Goal: Task Accomplishment & Management: Use online tool/utility

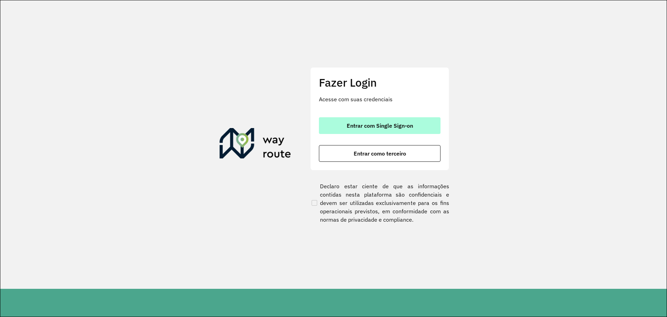
click at [356, 130] on button "Entrar com Single Sign-on" at bounding box center [380, 125] width 122 height 17
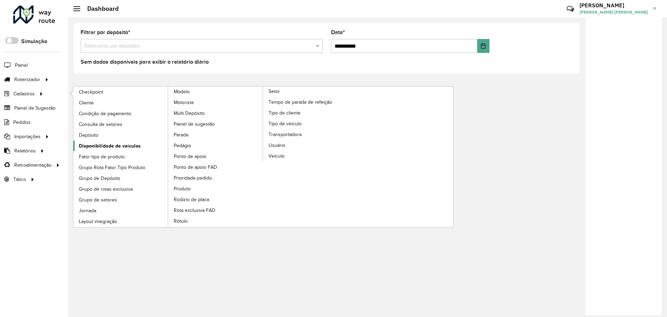
click at [108, 146] on span "Disponibilidade de veículos" at bounding box center [110, 145] width 62 height 7
click at [97, 145] on span "Disponibilidade de veículos" at bounding box center [110, 145] width 62 height 7
click at [113, 144] on span "Disponibilidade de veículos" at bounding box center [110, 145] width 62 height 7
click at [96, 142] on span "Disponibilidade de veículos" at bounding box center [110, 145] width 62 height 7
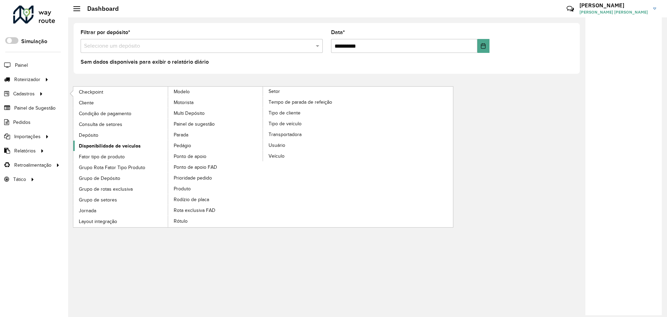
click at [91, 145] on span "Disponibilidade de veículos" at bounding box center [110, 145] width 62 height 7
click at [91, 147] on span "Disponibilidade de veículos" at bounding box center [110, 145] width 62 height 7
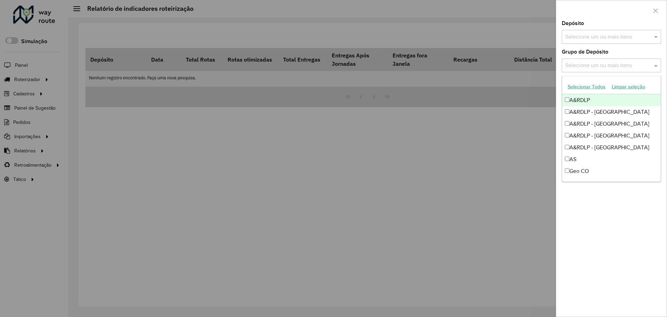
click at [606, 64] on input "text" at bounding box center [608, 66] width 89 height 8
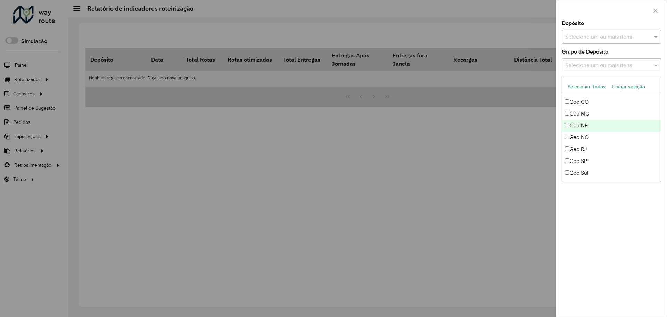
scroll to position [70, 0]
drag, startPoint x: 599, startPoint y: 113, endPoint x: 593, endPoint y: 141, distance: 28.8
click at [598, 118] on div "Geo MG" at bounding box center [611, 113] width 99 height 12
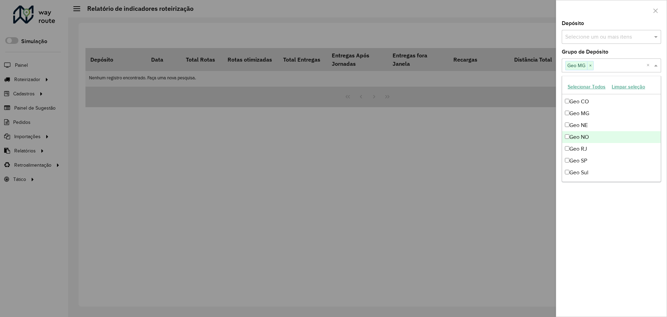
click at [594, 145] on div "Geo RJ" at bounding box center [611, 149] width 99 height 12
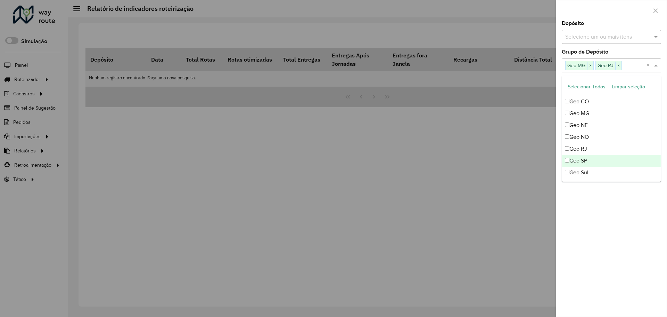
drag, startPoint x: 594, startPoint y: 162, endPoint x: 607, endPoint y: 205, distance: 45.1
click at [594, 162] on div "Geo SP" at bounding box center [611, 161] width 99 height 12
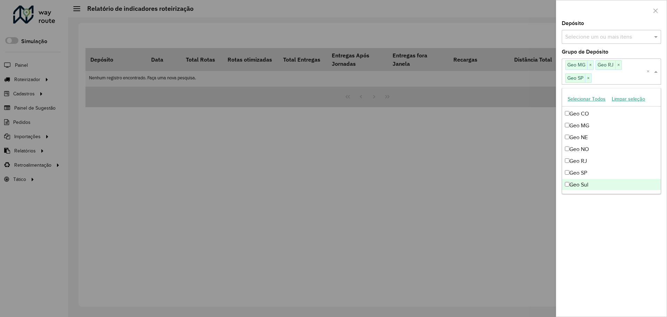
click at [608, 222] on div "**********" at bounding box center [612, 168] width 111 height 295
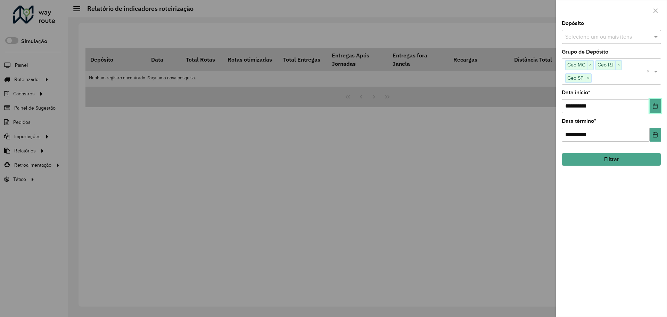
click at [653, 112] on button "Choose Date" at bounding box center [655, 106] width 11 height 14
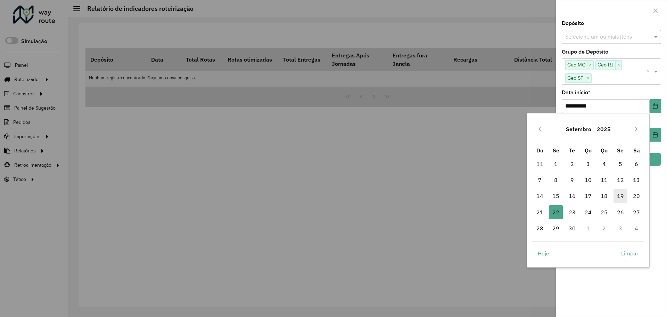
click at [621, 198] on span "19" at bounding box center [621, 196] width 14 height 14
type input "**********"
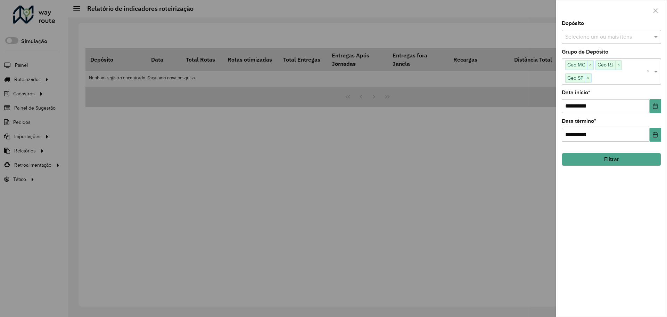
click at [610, 162] on button "Filtrar" at bounding box center [611, 159] width 99 height 13
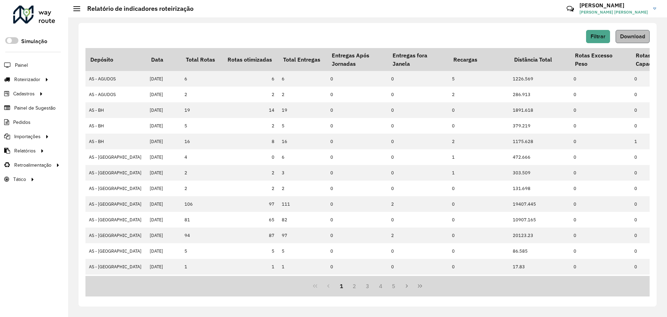
drag, startPoint x: 616, startPoint y: 44, endPoint x: 618, endPoint y: 39, distance: 5.9
click at [616, 44] on div "Filtrar Download" at bounding box center [368, 39] width 565 height 18
click at [618, 38] on button "Download" at bounding box center [633, 36] width 34 height 13
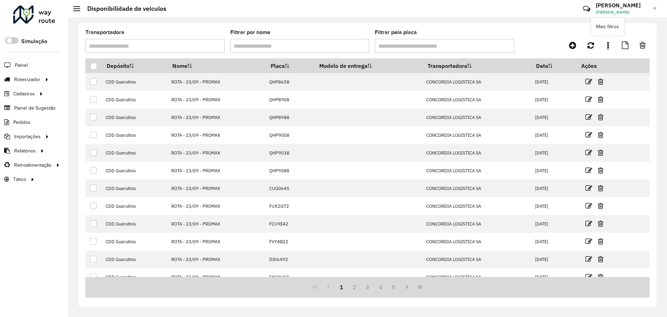
click at [609, 43] on icon at bounding box center [609, 45] width 2 height 8
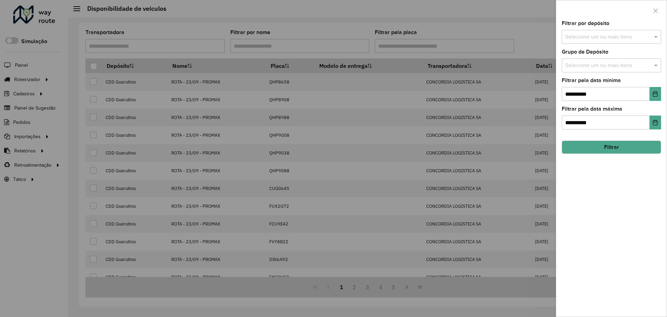
click at [612, 68] on input "text" at bounding box center [608, 66] width 89 height 8
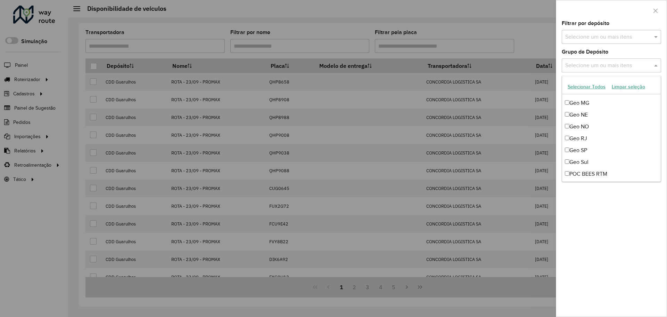
scroll to position [94, 0]
click at [590, 132] on div "Geo SP" at bounding box center [611, 136] width 99 height 12
click at [587, 117] on div "Geo NO" at bounding box center [611, 113] width 99 height 12
drag, startPoint x: 590, startPoint y: 124, endPoint x: 588, endPoint y: 114, distance: 10.5
click at [589, 122] on div "Geo RJ" at bounding box center [611, 125] width 99 height 12
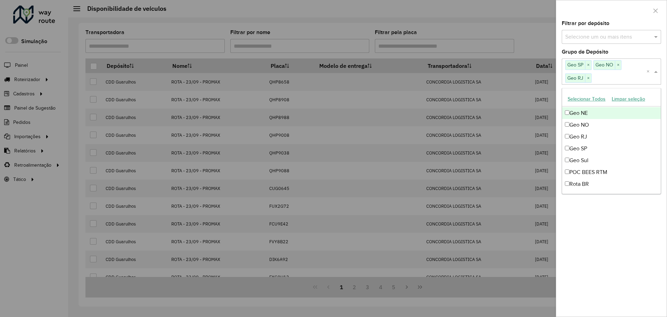
click at [588, 114] on div "Geo NE" at bounding box center [611, 113] width 99 height 12
drag, startPoint x: 591, startPoint y: 123, endPoint x: 591, endPoint y: 119, distance: 4.5
click at [591, 122] on div "Geo NO" at bounding box center [611, 125] width 99 height 12
click at [590, 114] on div "Geo NE" at bounding box center [611, 113] width 99 height 12
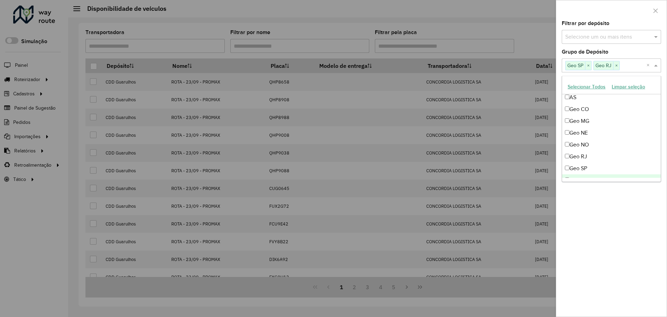
scroll to position [59, 0]
click at [591, 123] on div "Geo MG" at bounding box center [611, 124] width 99 height 12
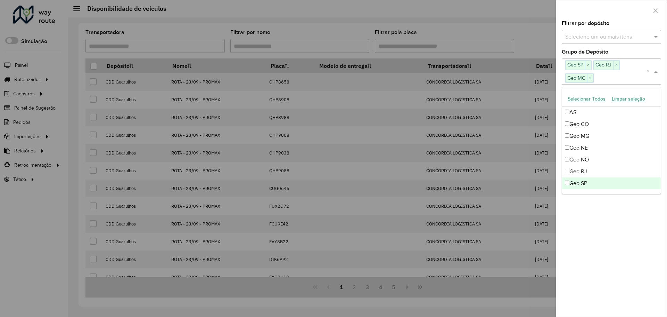
drag, startPoint x: 640, startPoint y: 249, endPoint x: 637, endPoint y: 187, distance: 62.0
click at [640, 247] on div "**********" at bounding box center [612, 168] width 111 height 295
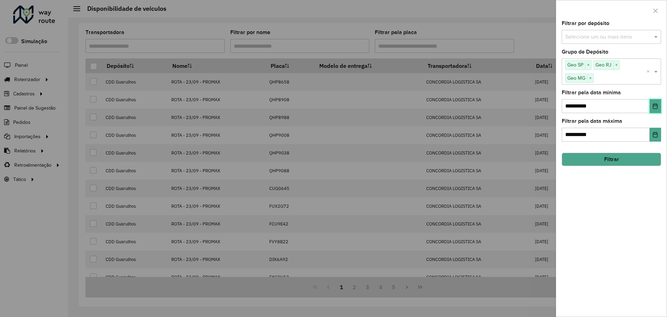
click at [654, 109] on button "Choose Date" at bounding box center [655, 106] width 11 height 14
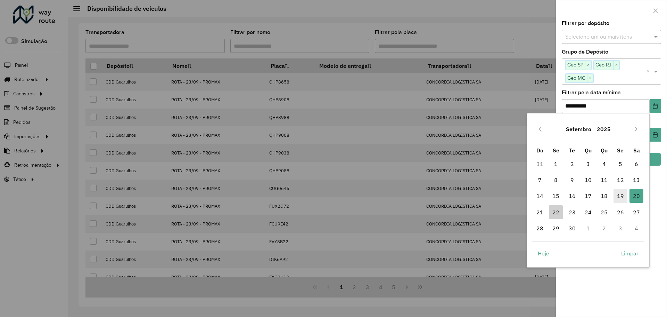
click at [619, 196] on span "19" at bounding box center [621, 196] width 14 height 14
type input "**********"
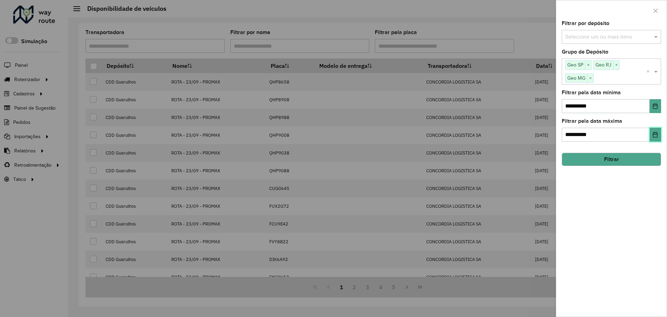
click at [656, 136] on icon "Choose Date" at bounding box center [656, 135] width 6 height 6
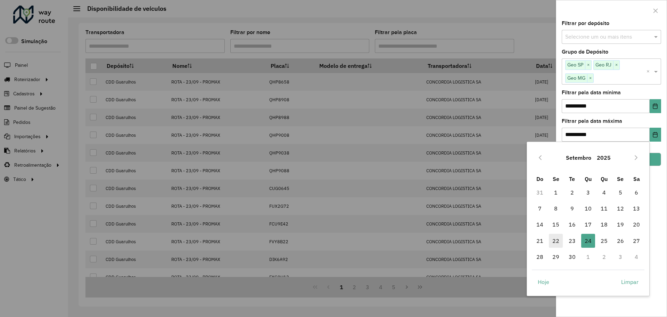
click at [560, 242] on span "22" at bounding box center [556, 241] width 14 height 14
type input "**********"
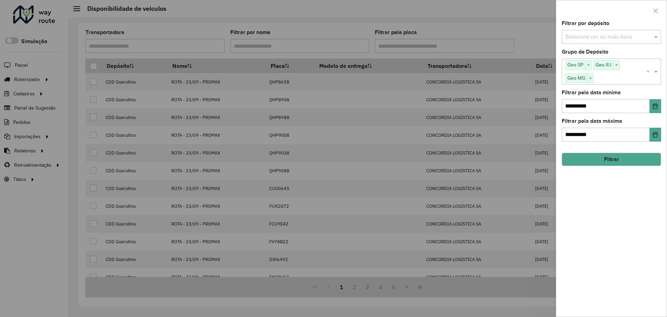
click at [617, 160] on button "Filtrar" at bounding box center [611, 159] width 99 height 13
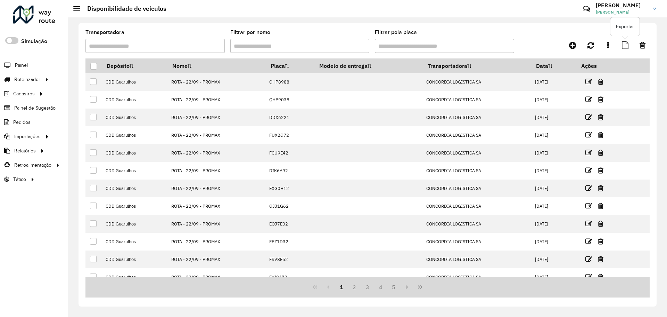
click at [622, 44] on icon at bounding box center [625, 45] width 7 height 8
